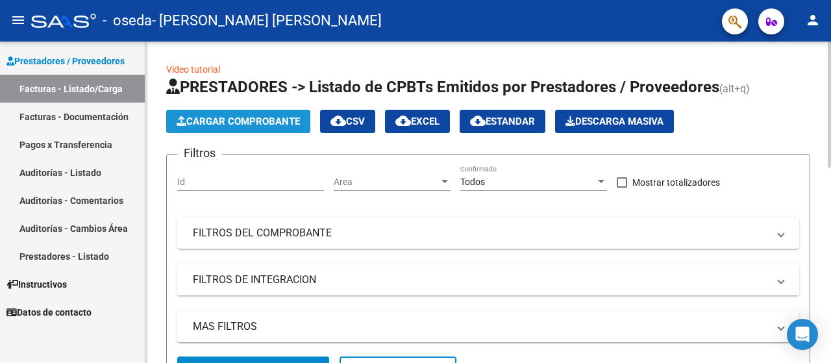
click at [253, 123] on span "Cargar Comprobante" at bounding box center [237, 122] width 123 height 12
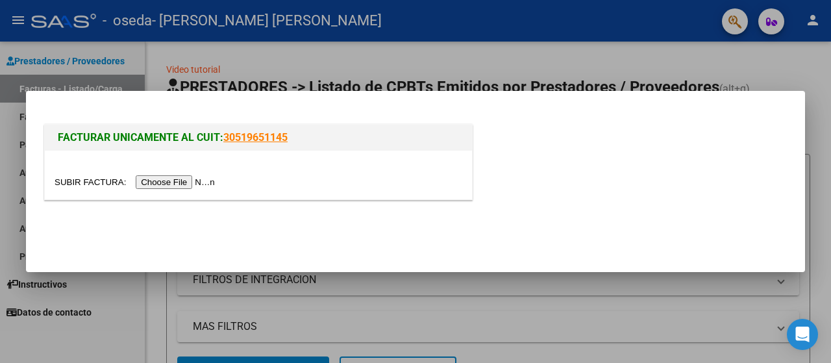
click at [186, 183] on input "file" at bounding box center [137, 182] width 164 height 14
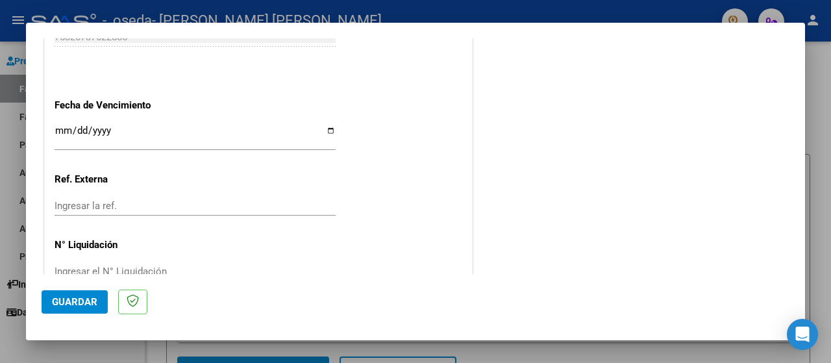
scroll to position [908, 0]
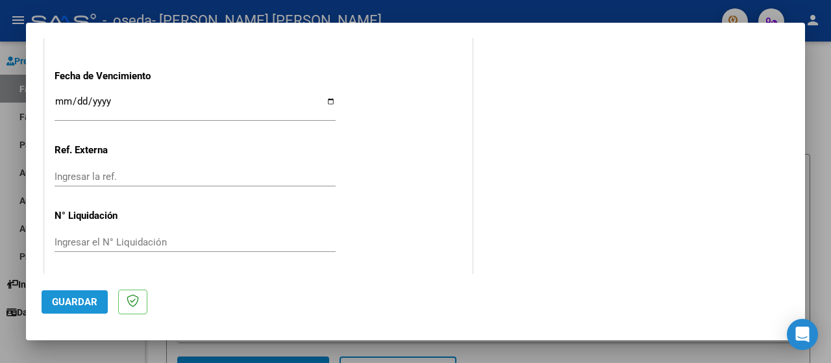
click at [82, 306] on span "Guardar" at bounding box center [74, 302] width 45 height 12
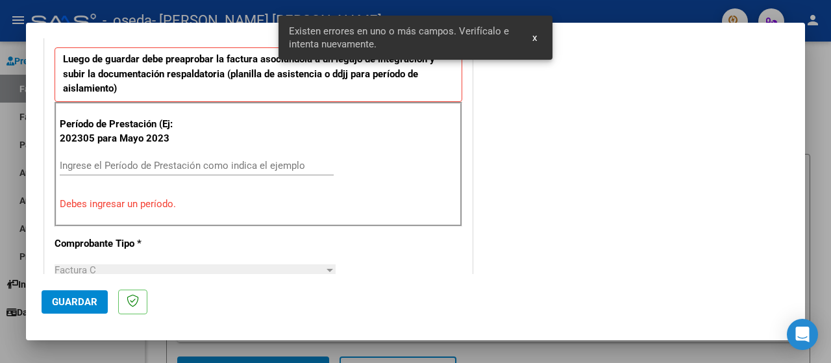
scroll to position [322, 0]
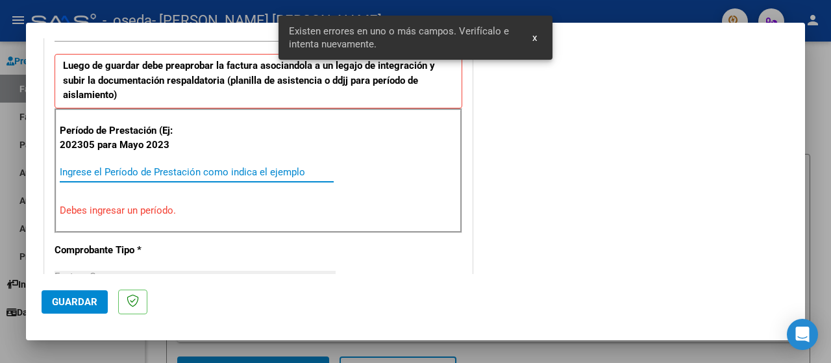
click at [75, 169] on input "Ingrese el Período de Prestación como indica el ejemplo" at bounding box center [197, 172] width 274 height 12
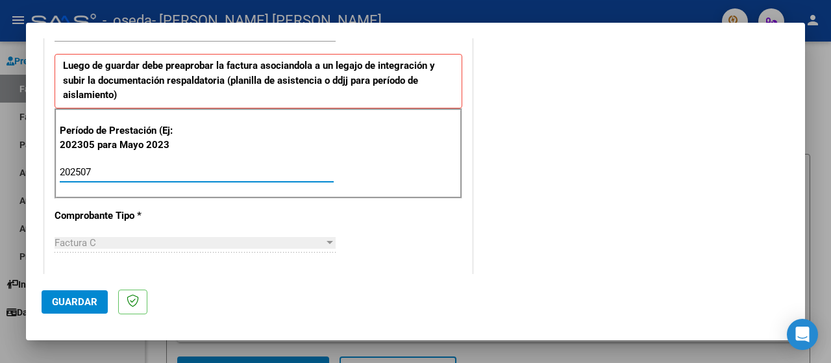
type input "202507"
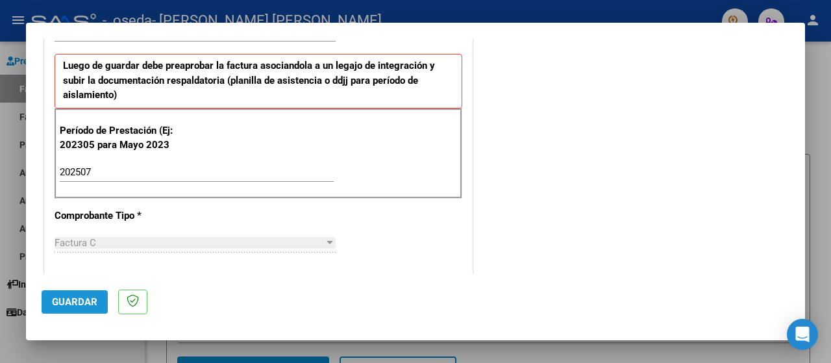
click at [86, 302] on span "Guardar" at bounding box center [74, 302] width 45 height 12
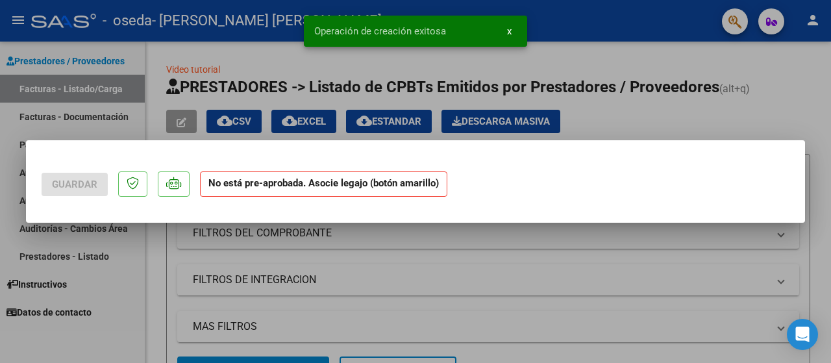
scroll to position [0, 0]
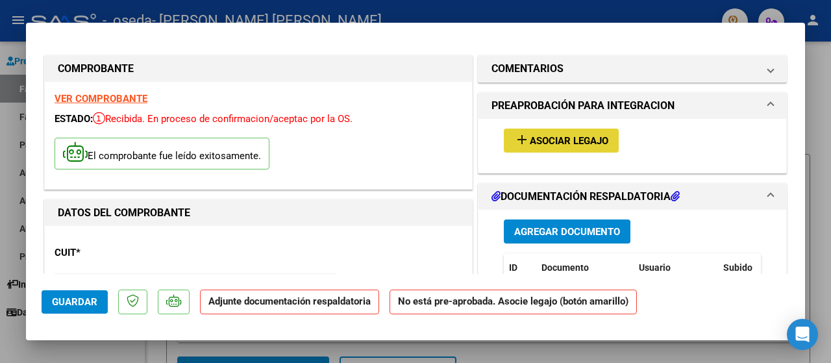
click at [568, 141] on span "Asociar Legajo" at bounding box center [568, 141] width 79 height 12
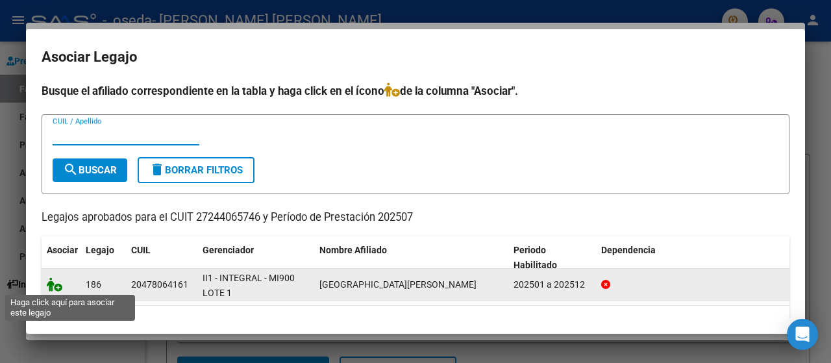
click at [50, 286] on icon at bounding box center [55, 284] width 16 height 14
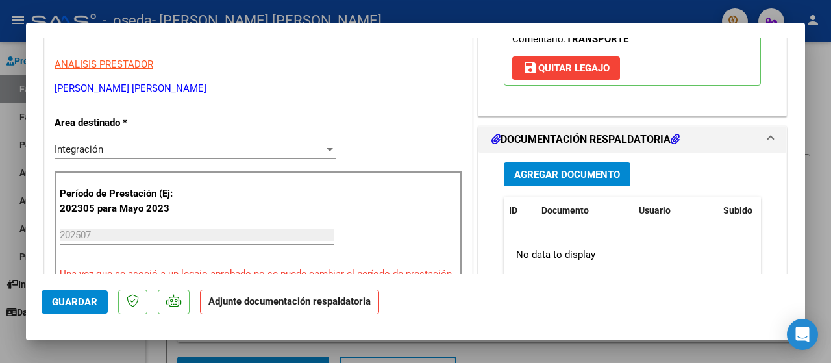
scroll to position [260, 0]
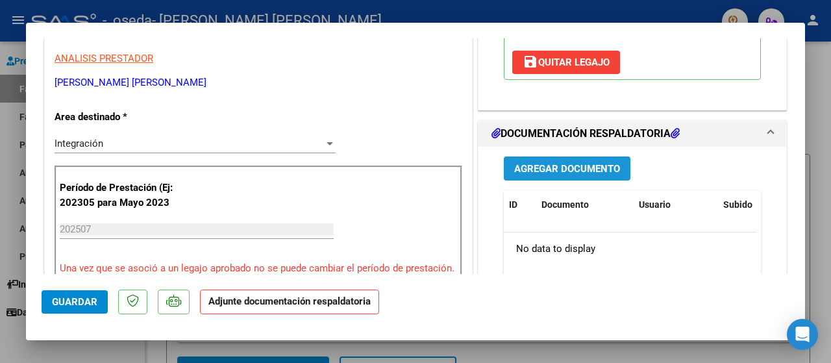
click at [568, 163] on span "Agregar Documento" at bounding box center [567, 169] width 106 height 12
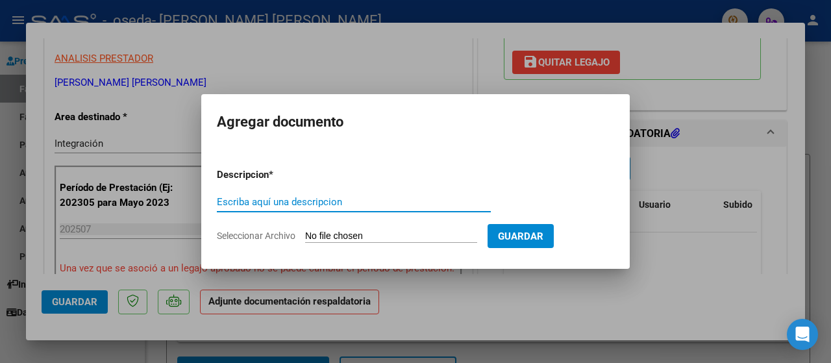
click at [291, 204] on input "Escriba aquí una descripcion" at bounding box center [354, 202] width 274 height 12
type input "a"
type input "Asistencias"
click at [354, 230] on app-file-uploader "Seleccionar Archivo" at bounding box center [352, 236] width 271 height 12
click at [337, 237] on input "Seleccionar Archivo" at bounding box center [391, 236] width 172 height 12
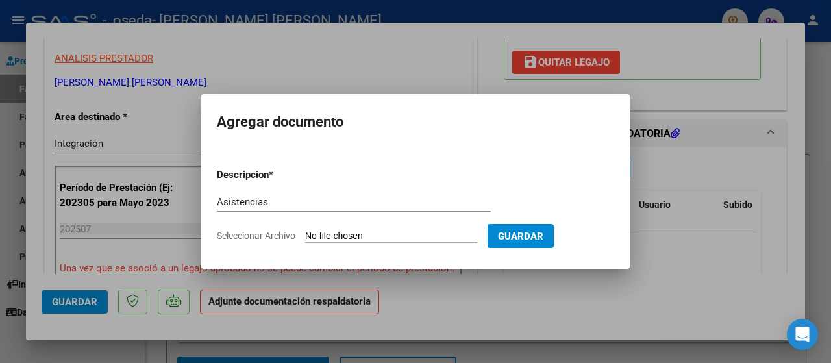
type input "C:\fakepath\img-250810112908-001.pdf"
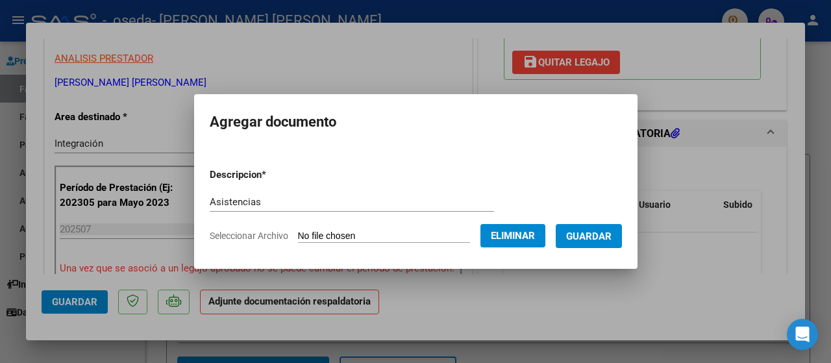
click at [603, 239] on span "Guardar" at bounding box center [588, 236] width 45 height 12
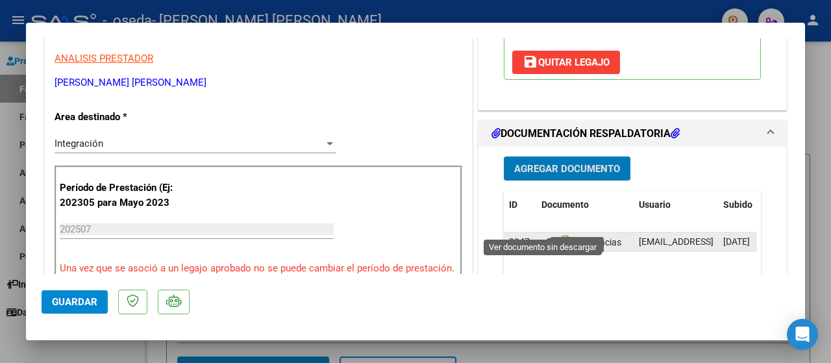
click at [543, 234] on icon at bounding box center [549, 242] width 17 height 16
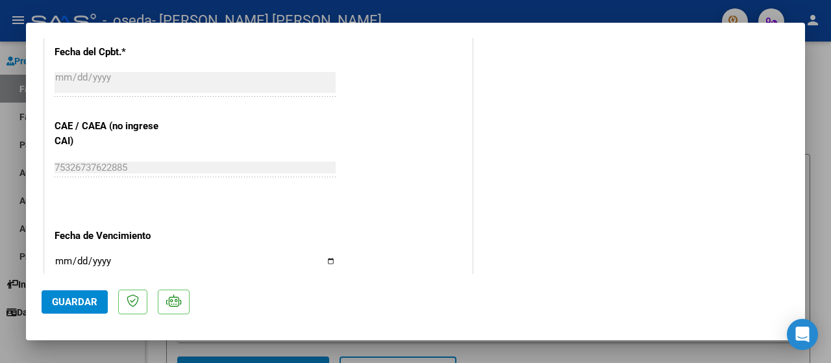
scroll to position [779, 0]
click at [87, 300] on span "Guardar" at bounding box center [74, 302] width 45 height 12
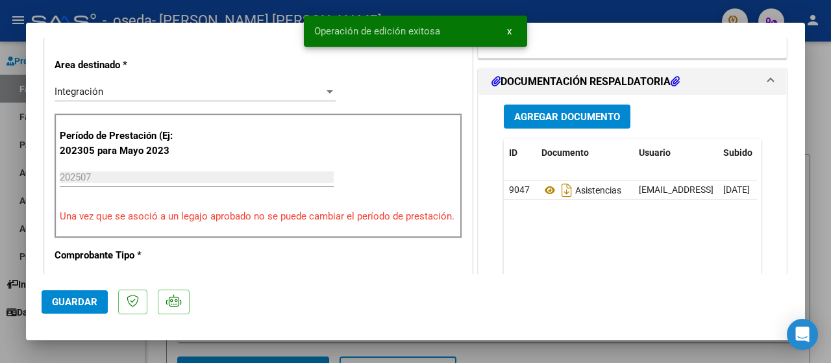
scroll to position [260, 0]
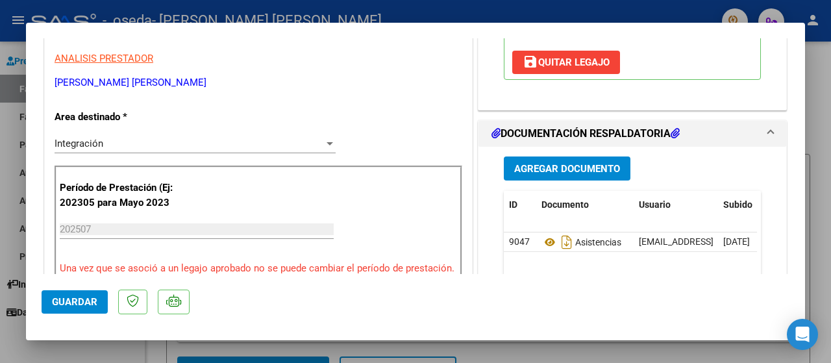
click at [809, 182] on div at bounding box center [415, 181] width 831 height 363
type input "$ 0,00"
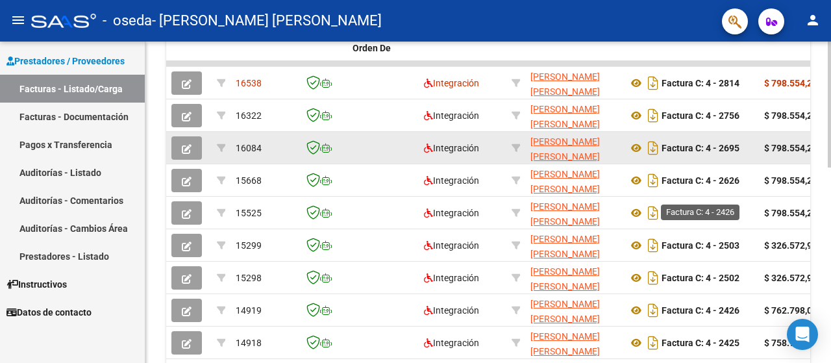
scroll to position [370, 0]
